Goal: Task Accomplishment & Management: Use online tool/utility

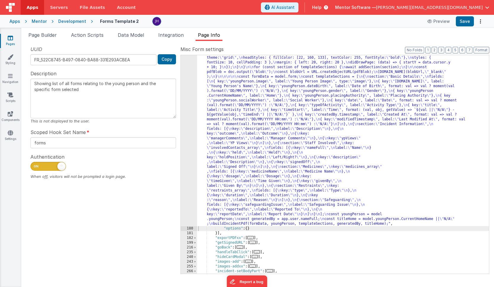
scroll to position [265, 0]
click at [250, 101] on div ""function" : "async function buildIncidentPdf(formData, youngPerson, templateSe…" at bounding box center [343, 193] width 292 height 512
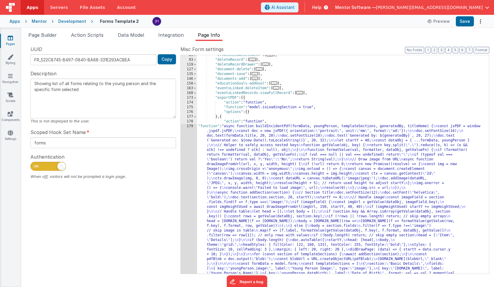
scroll to position [78, 0]
click at [196, 97] on span at bounding box center [195, 97] width 3 height 5
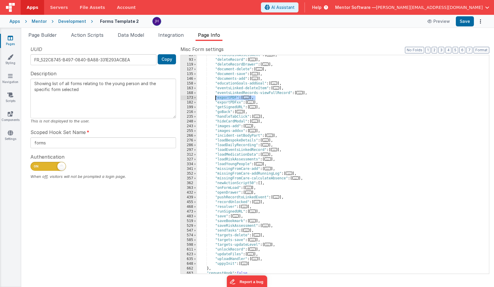
drag, startPoint x: 257, startPoint y: 98, endPoint x: 216, endPoint y: 97, distance: 41.2
click at [216, 97] on div ""createRiskAssessment" : [ ... ] , "deleteRecord" : [ ... ] , "deleteRecordDraw…" at bounding box center [343, 167] width 292 height 228
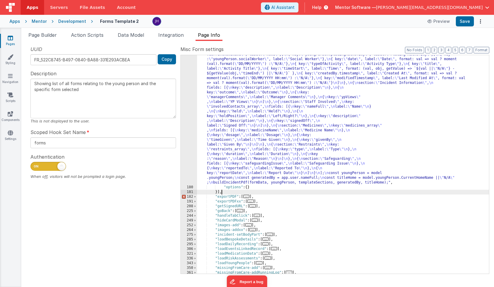
scroll to position [315, 0]
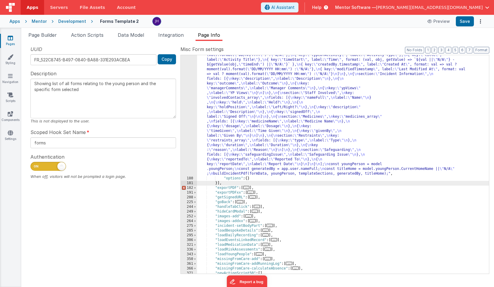
click at [237, 187] on div ""function" : "async function buildIncidentPdf(formData, youngPerson, templateSe…" at bounding box center [343, 143] width 292 height 512
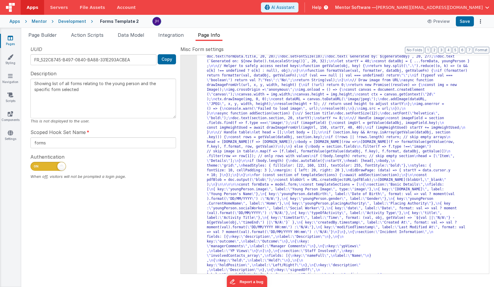
scroll to position [153, 0]
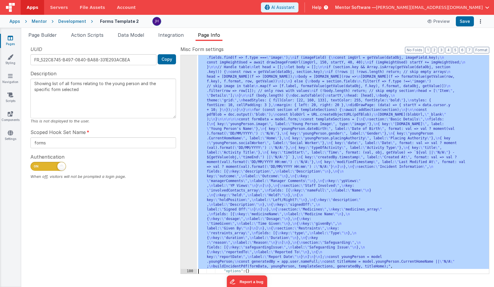
click at [186, 111] on div "179" at bounding box center [189, 124] width 16 height 289
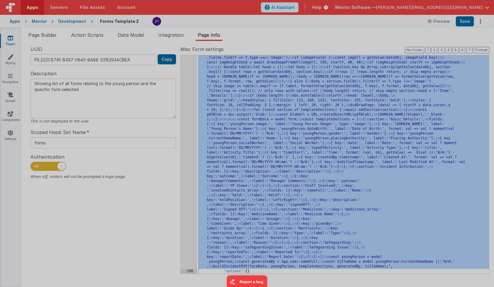
scroll to position [222, 0]
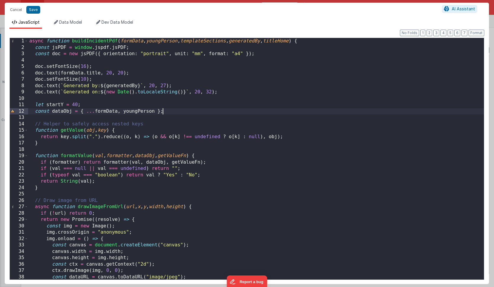
click at [186, 111] on div "async function buildIncidentPdf ( formData , youngPerson , templateSections , g…" at bounding box center [256, 165] width 456 height 254
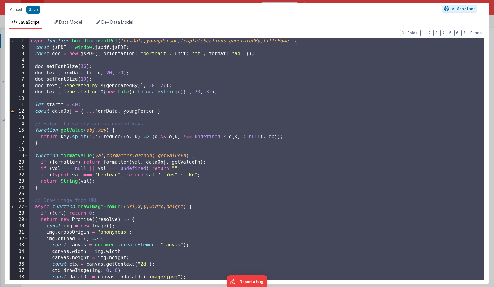
click at [207, 102] on div "async function buildIncidentPdf ( formData , youngPerson , templateSections , g…" at bounding box center [256, 165] width 456 height 254
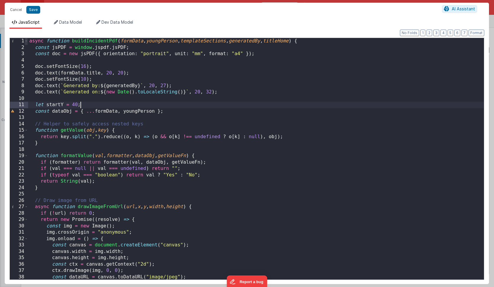
click at [27, 41] on span at bounding box center [26, 41] width 3 height 7
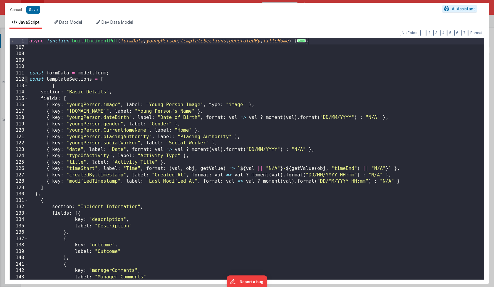
click at [26, 78] on span at bounding box center [26, 79] width 3 height 7
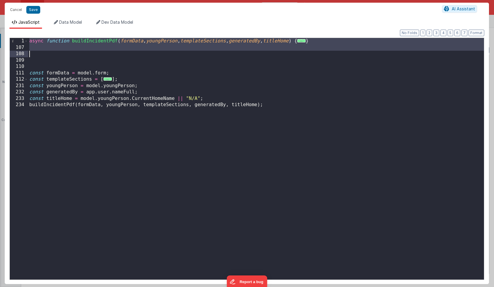
drag, startPoint x: 29, startPoint y: 41, endPoint x: 29, endPoint y: 53, distance: 12.1
click at [29, 53] on div "async function buildIncidentPdf ( formData , youngPerson , templateSections , g…" at bounding box center [256, 165] width 456 height 254
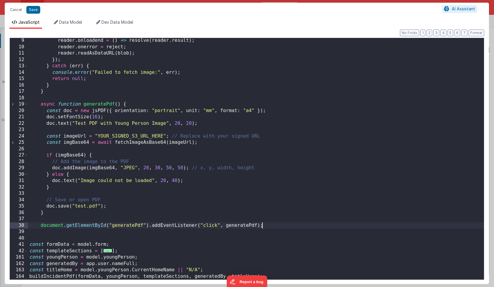
scroll to position [52, 0]
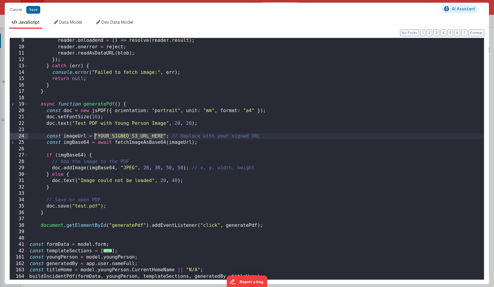
drag, startPoint x: 166, startPoint y: 135, endPoint x: 95, endPoint y: 136, distance: 70.5
click at [95, 136] on div "reader . onloadend = ( ) => resolve ( reader . result ) ; reader . onerror = re…" at bounding box center [256, 164] width 456 height 254
click at [146, 256] on div "reader . onloadend = ( ) => resolve ( reader . result ) ; reader . onerror = re…" at bounding box center [256, 164] width 456 height 254
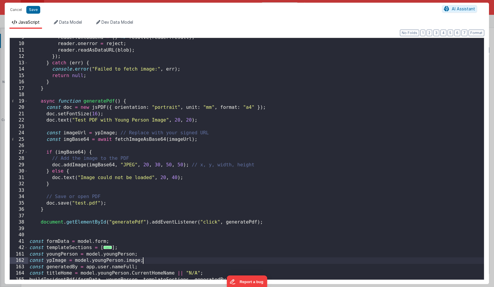
scroll to position [58, 0]
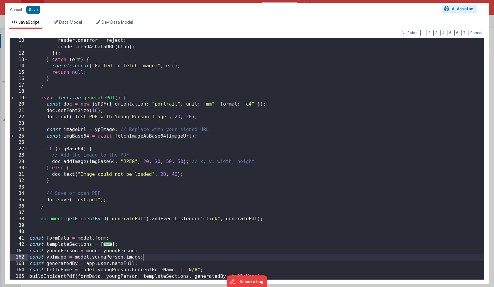
click at [155, 256] on div "reader . onerror = reject ; reader . readAsDataURL ( blob ) ; }) ; } catch ( er…" at bounding box center [256, 164] width 456 height 254
click at [28, 277] on div "reader . onerror = reject ; reader . readAsDataURL ( blob ) ; }) ; } catch ( er…" at bounding box center [256, 164] width 456 height 254
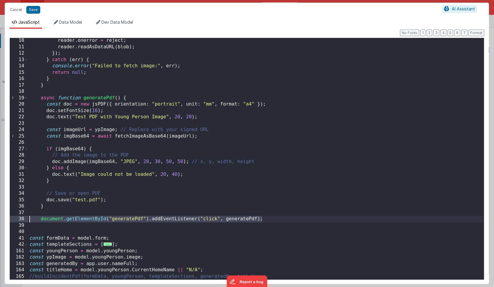
drag, startPoint x: 267, startPoint y: 219, endPoint x: 0, endPoint y: 219, distance: 267.0
click at [0, 219] on div "Cancel Save AI Assistant JavaScript Data Model Dev Data Model Format 7 6 5 4 3 …" at bounding box center [247, 143] width 494 height 287
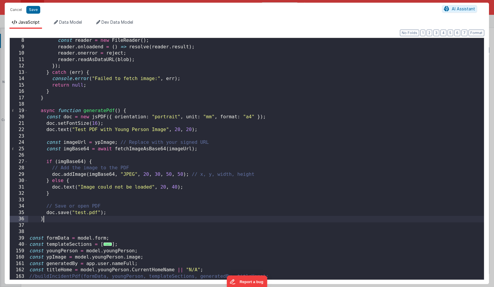
scroll to position [45, 0]
click at [99, 110] on div "const reader = new FileReader ( ) ; reader . onloadend = ( ) => resolve ( reade…" at bounding box center [256, 164] width 456 height 254
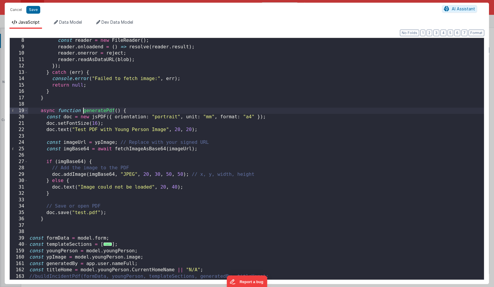
click at [210, 271] on div "const reader = new FileReader ( ) ; reader . onloadend = ( ) => resolve ( reade…" at bounding box center [256, 164] width 456 height 254
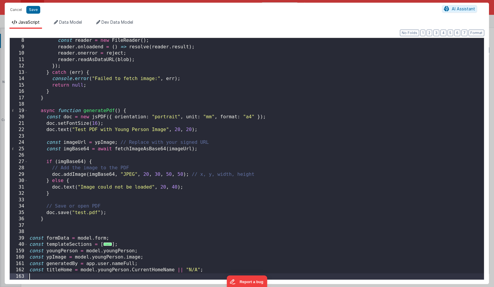
paste textarea
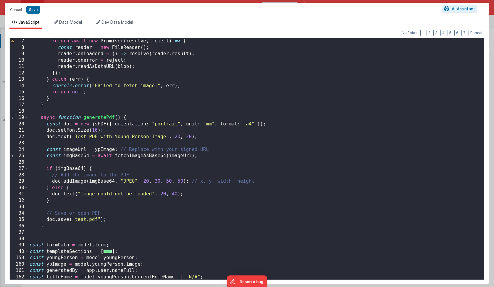
scroll to position [52, 0]
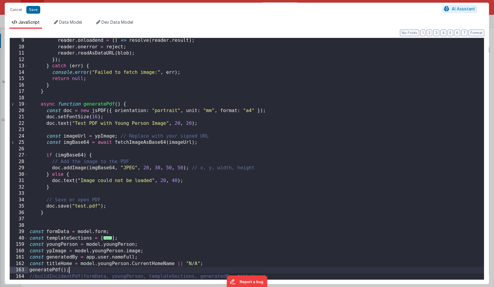
click at [270, 184] on div "reader . onloadend = ( ) => resolve ( reader . result ) ; reader . onerror = re…" at bounding box center [256, 164] width 456 height 254
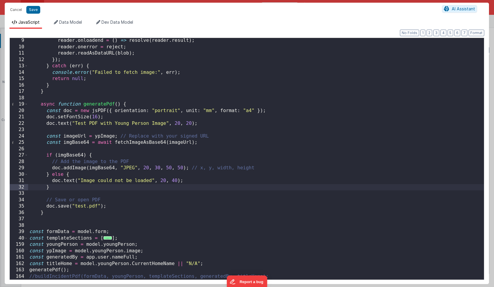
click at [325, 280] on div "Format 7 6 5 4 3 2 1 No Folds 9 10 11 12 13 14 15 16 17 18 19 20 21 22 23 24 25…" at bounding box center [247, 156] width 485 height 255
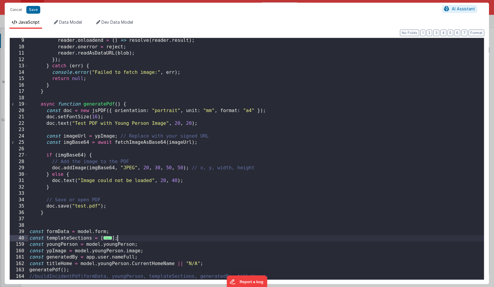
click at [309, 236] on div "reader . onloadend = ( ) => resolve ( reader . result ) ; reader . onerror = re…" at bounding box center [256, 164] width 456 height 254
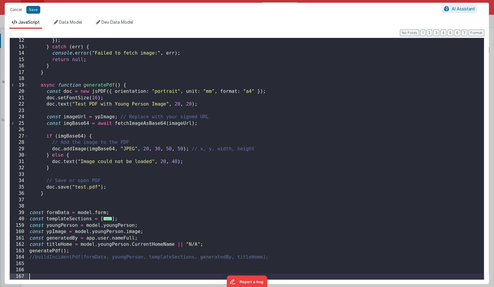
scroll to position [77, 0]
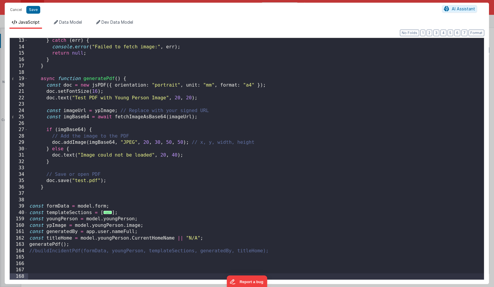
click at [287, 200] on div "} catch ( err ) { console . error ( "Failed to fetch image:" , err ) ; return n…" at bounding box center [256, 164] width 456 height 254
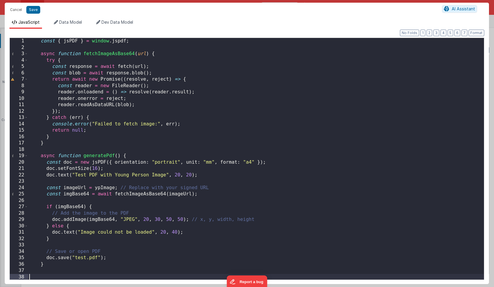
scroll to position [0, 0]
click at [34, 11] on button "Save" at bounding box center [33, 10] width 14 height 8
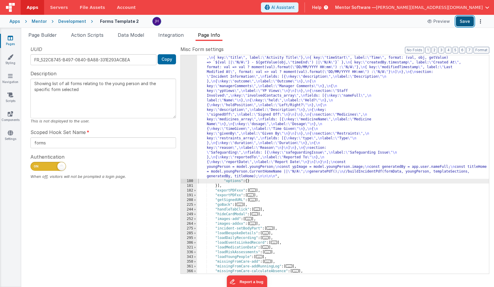
click at [465, 19] on button "Save" at bounding box center [465, 21] width 18 height 10
click at [254, 93] on div ""function" : " const { jsPDF } = window.jspdf; \n\n async function fetchImageAs…" at bounding box center [343, 191] width 292 height 422
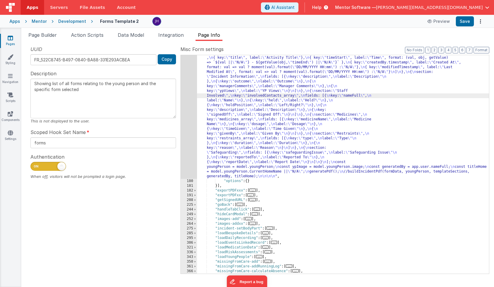
click at [190, 83] on div "179" at bounding box center [189, 79] width 16 height 199
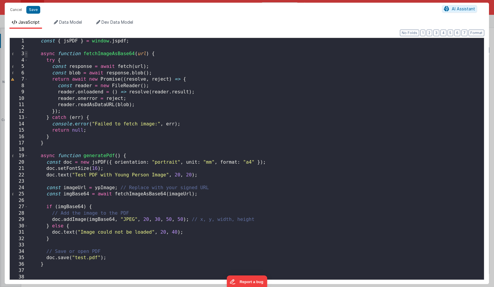
click at [26, 54] on span at bounding box center [26, 54] width 3 height 7
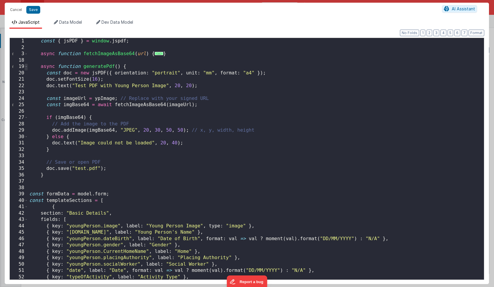
click at [27, 67] on span at bounding box center [26, 66] width 3 height 7
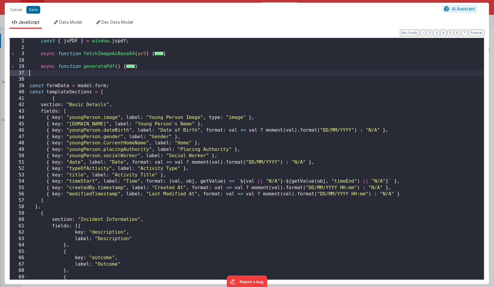
click at [60, 74] on div "const { jsPDF } = window . jspdf ; async function fetchImageAsBase64 ( url ) { …" at bounding box center [256, 165] width 456 height 254
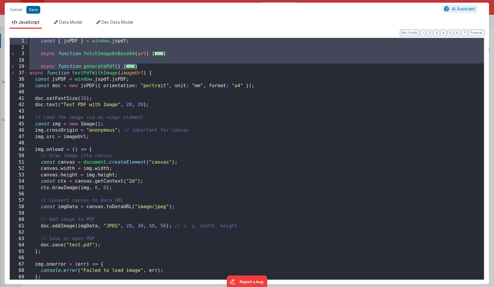
drag, startPoint x: 148, startPoint y: 68, endPoint x: 2, endPoint y: 41, distance: 148.7
click at [2, 41] on div "Cancel Save AI Assistant JavaScript Data Model Dev Data Model Format 7 6 5 4 3 …" at bounding box center [247, 143] width 494 height 287
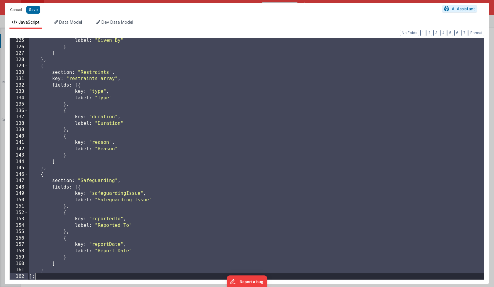
scroll to position [866, 0]
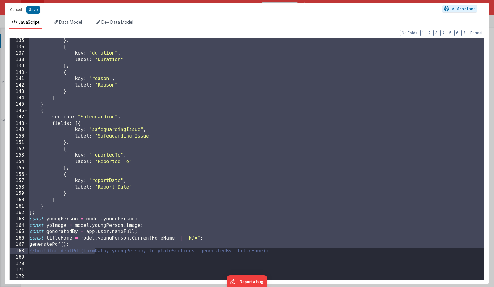
drag, startPoint x: 29, startPoint y: 149, endPoint x: 96, endPoint y: 248, distance: 119.6
click at [96, 248] on div "} , { key : "duration" , label : "Duration" } , { key : "reason" , label : "Rea…" at bounding box center [256, 164] width 456 height 254
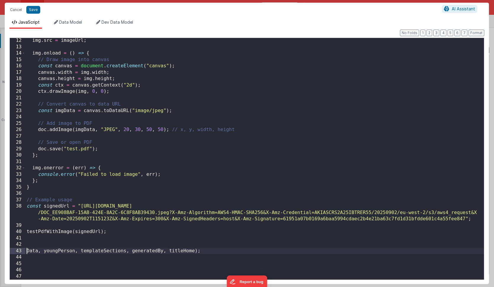
scroll to position [70, 0]
drag, startPoint x: 207, startPoint y: 249, endPoint x: 17, endPoint y: 250, distance: 190.4
click at [17, 250] on div "12 13 14 15 16 17 18 19 20 21 22 23 24 25 26 27 28 29 30 31 32 33 34 35 36 37 3…" at bounding box center [246, 159] width 475 height 242
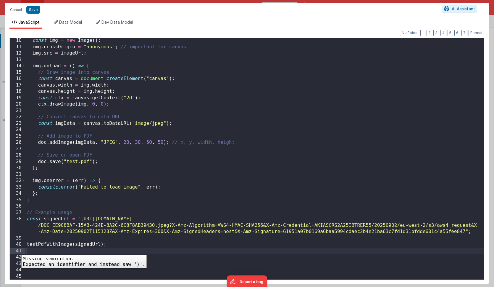
scroll to position [52, 0]
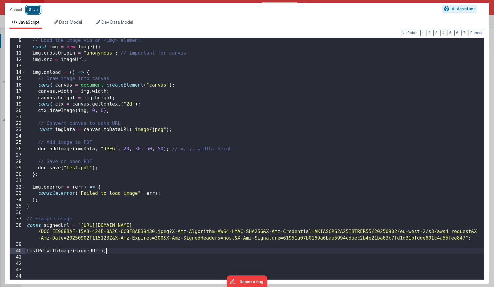
click at [30, 7] on button "Save" at bounding box center [33, 10] width 14 height 8
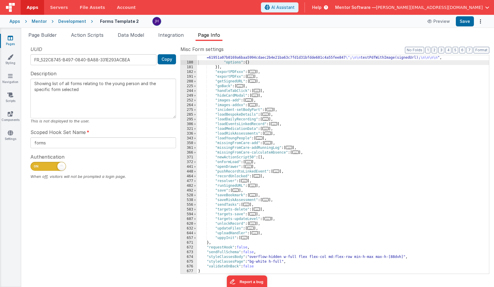
scroll to position [199, 0]
click at [467, 20] on button "Save" at bounding box center [465, 21] width 18 height 10
